Goal: Navigation & Orientation: Find specific page/section

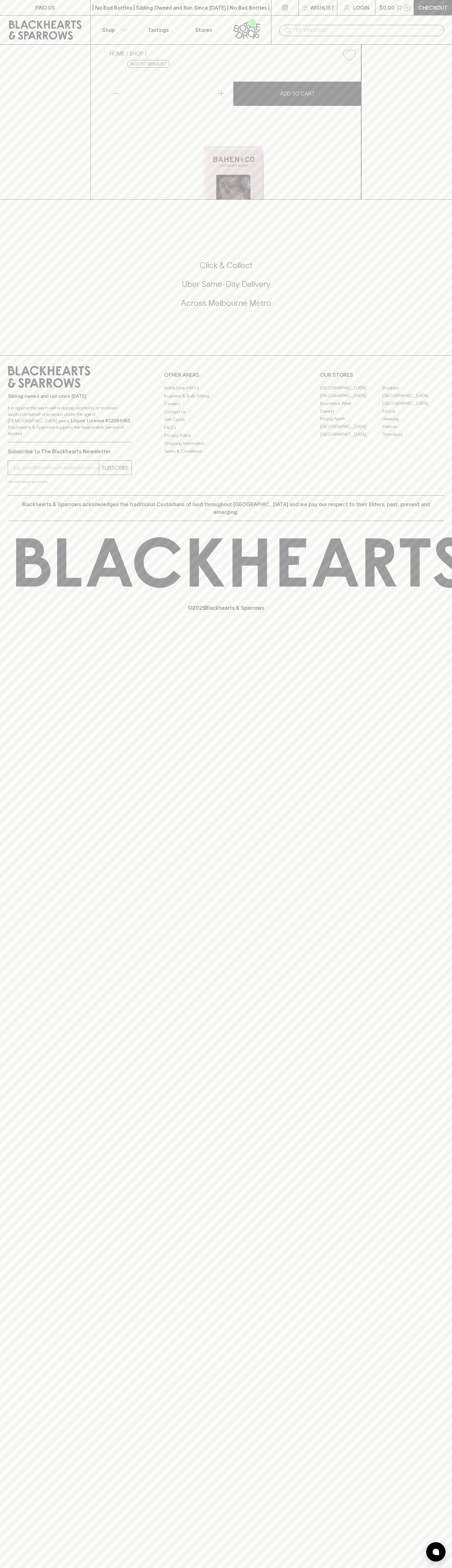
click at [408, 27] on input "text" at bounding box center [367, 30] width 144 height 11
click at [425, 996] on div "FIND US | No Bad Bottles | Sibling Owned and Run Since 2006 | No Bad Bottles | …" at bounding box center [226, 784] width 452 height 1568
click at [198, 1567] on html "FIND US | No Bad Bottles | Sibling Owned and Run Since 2006 | No Bad Bottles | …" at bounding box center [226, 784] width 452 height 1568
click at [22, 769] on div "FIND US | No Bad Bottles | Sibling Owned and Run Since 2006 | No Bad Bottles | …" at bounding box center [226, 784] width 452 height 1568
